Goal: Check status: Check status

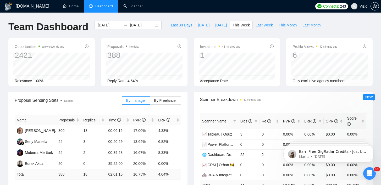
click at [200, 21] on button "[DATE]" at bounding box center [203, 25] width 17 height 8
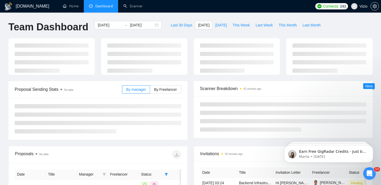
type input "[DATE]"
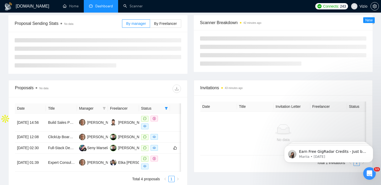
scroll to position [86, 0]
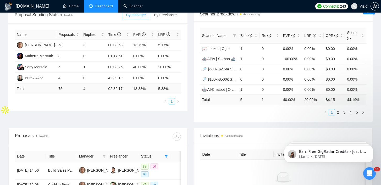
click at [141, 108] on div "Name Proposals Replies Time PVR LRR [PERSON_NAME] 58 3 00:08:58 13.79% 5.17% Mu…" at bounding box center [97, 66] width 179 height 87
click at [58, 78] on tr "Burak Akca 4 0 42:39:19 0.00% 0.00%" at bounding box center [98, 78] width 167 height 11
